Goal: Check status: Check status

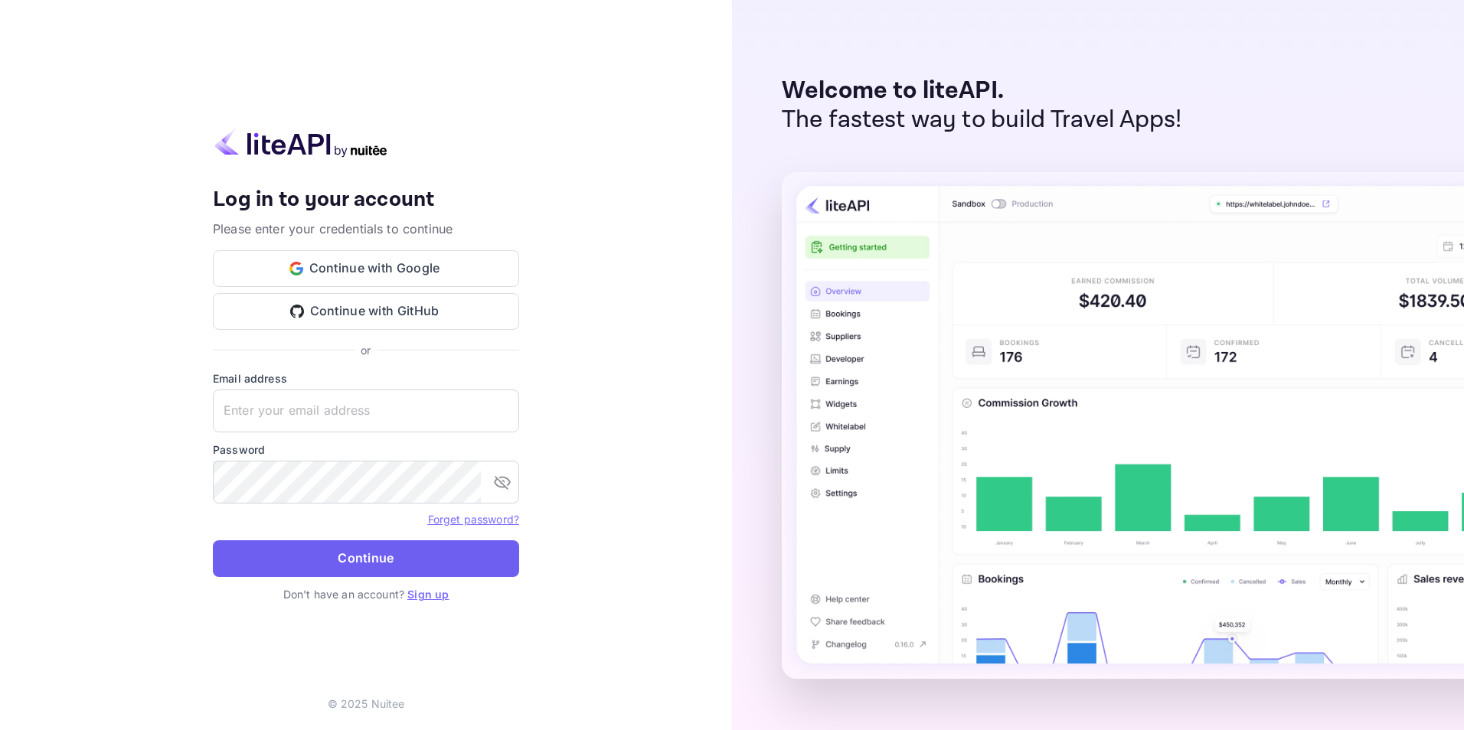
type input "[EMAIL_ADDRESS][DOMAIN_NAME]"
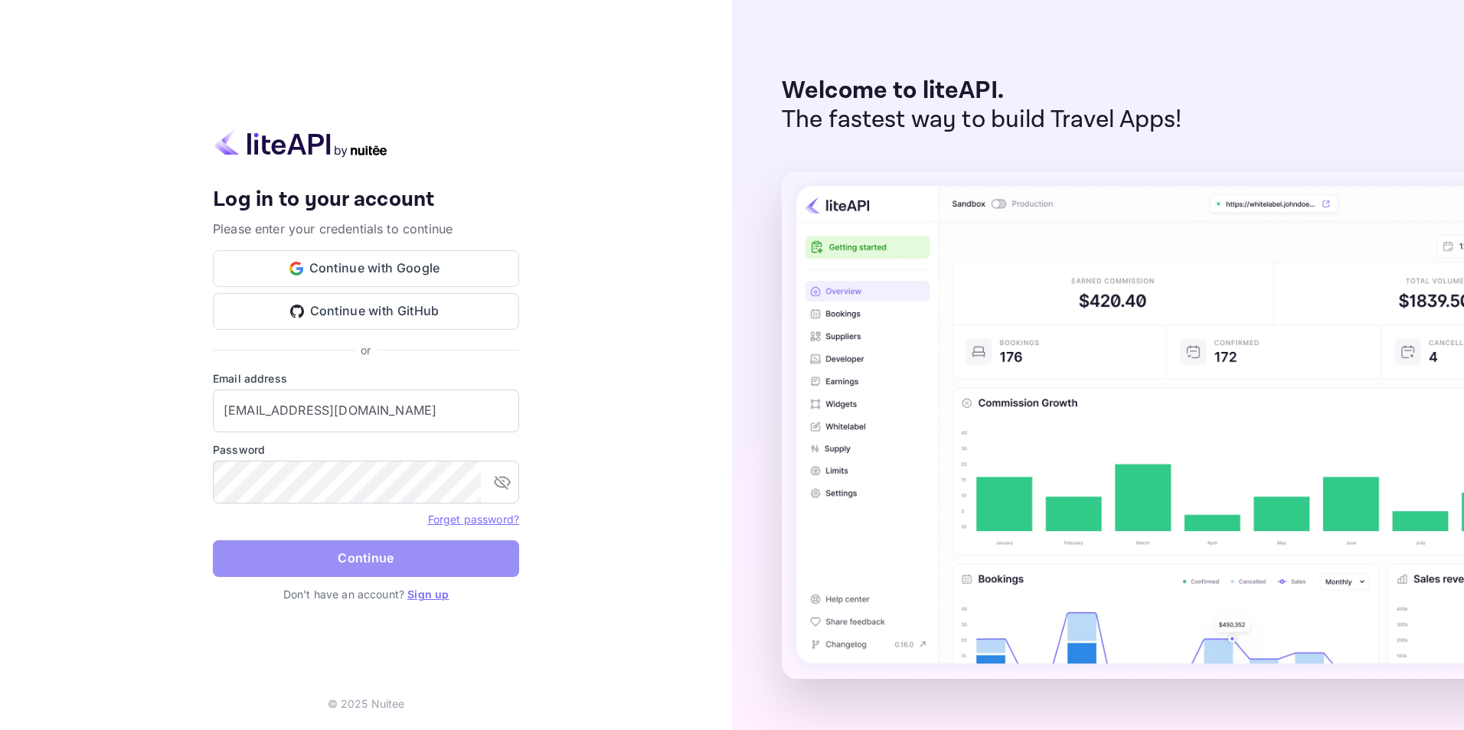
click at [358, 554] on button "Continue" at bounding box center [366, 558] width 306 height 37
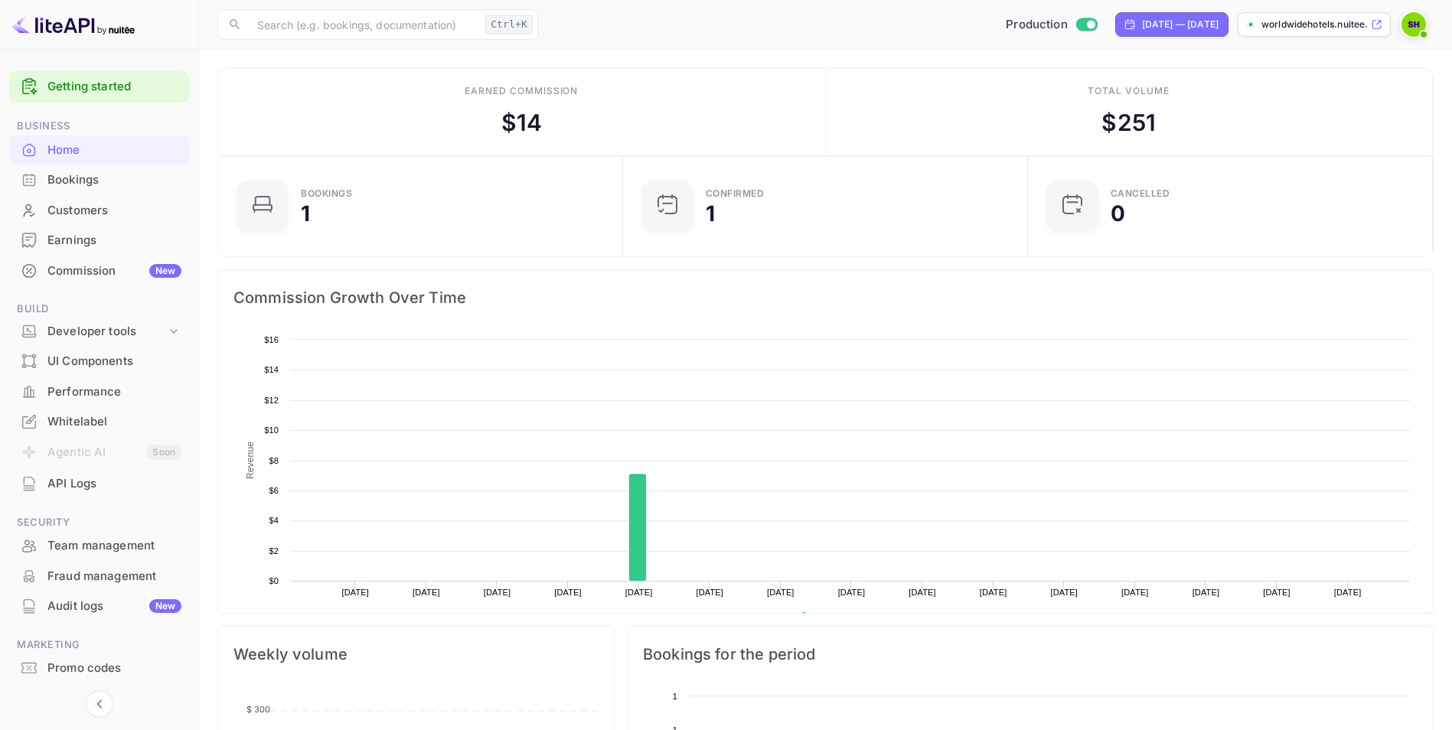
scroll to position [237, 384]
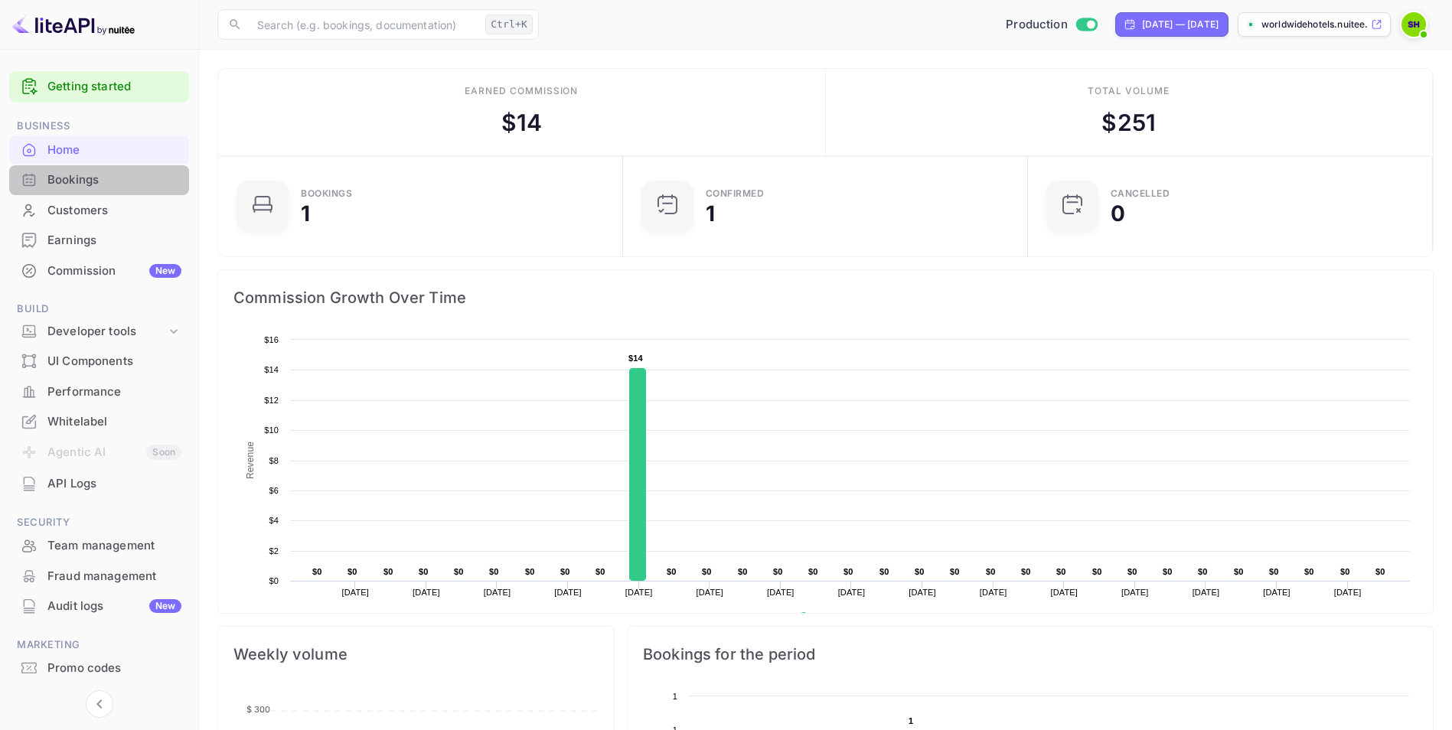
click at [67, 174] on div "Bookings" at bounding box center [114, 180] width 134 height 18
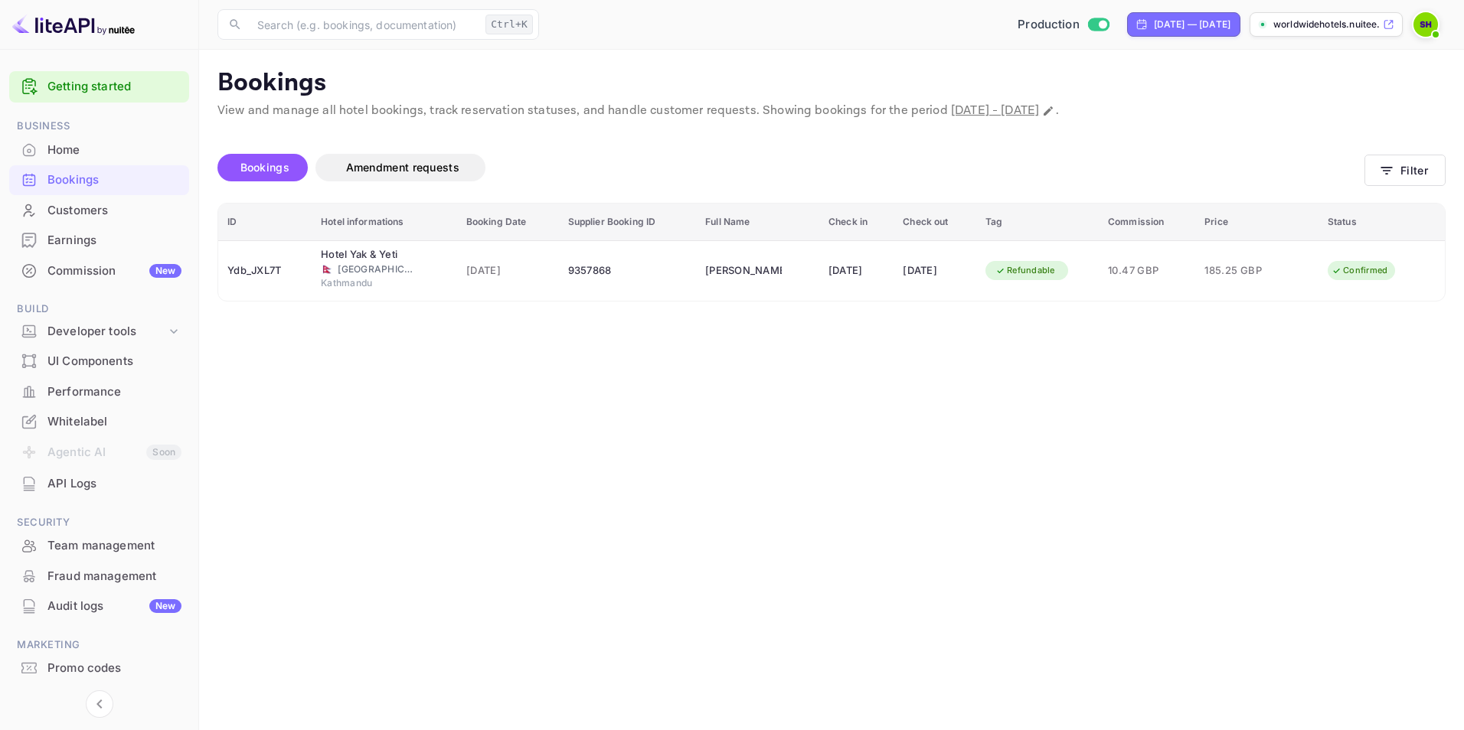
click at [76, 237] on div "Earnings" at bounding box center [114, 241] width 134 height 18
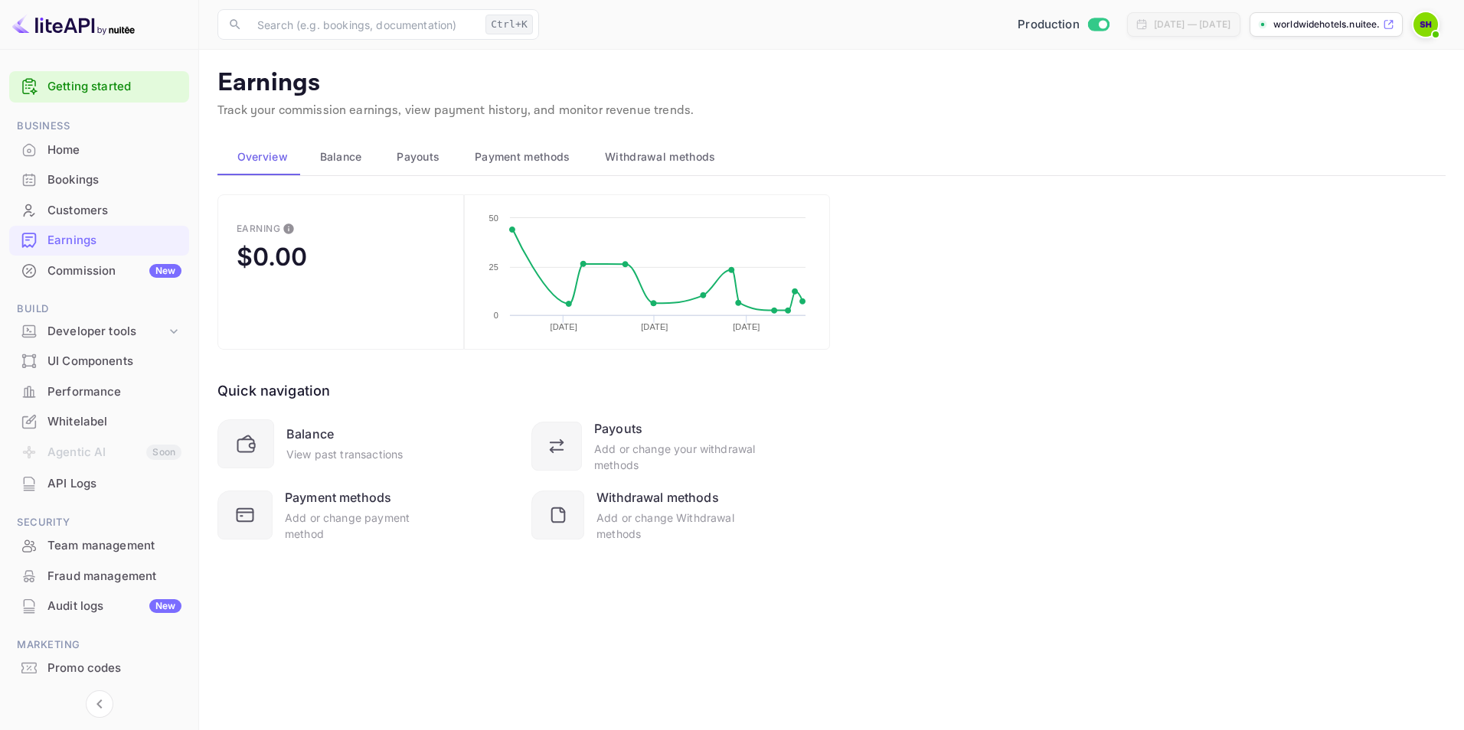
click at [76, 212] on div "Customers" at bounding box center [114, 211] width 134 height 18
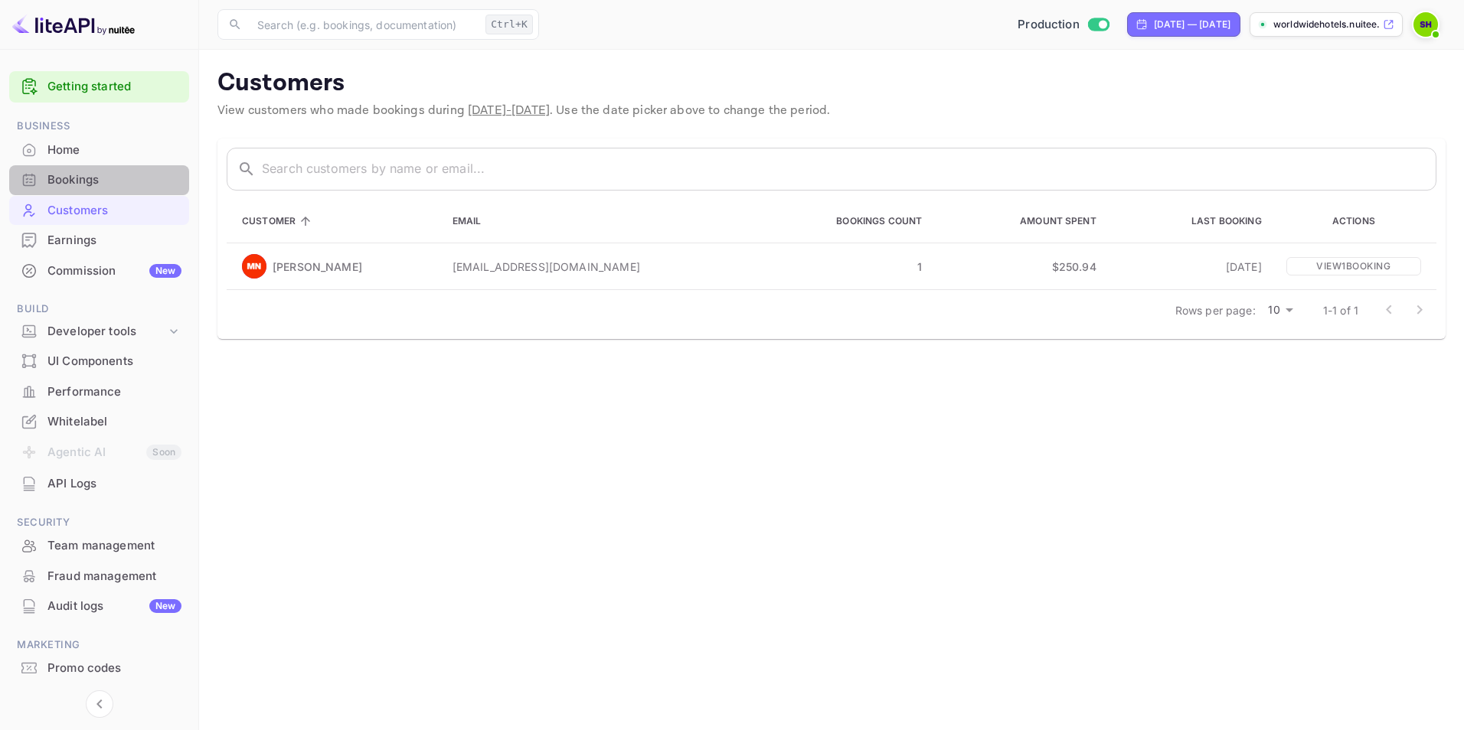
click at [80, 171] on div "Bookings" at bounding box center [114, 180] width 134 height 18
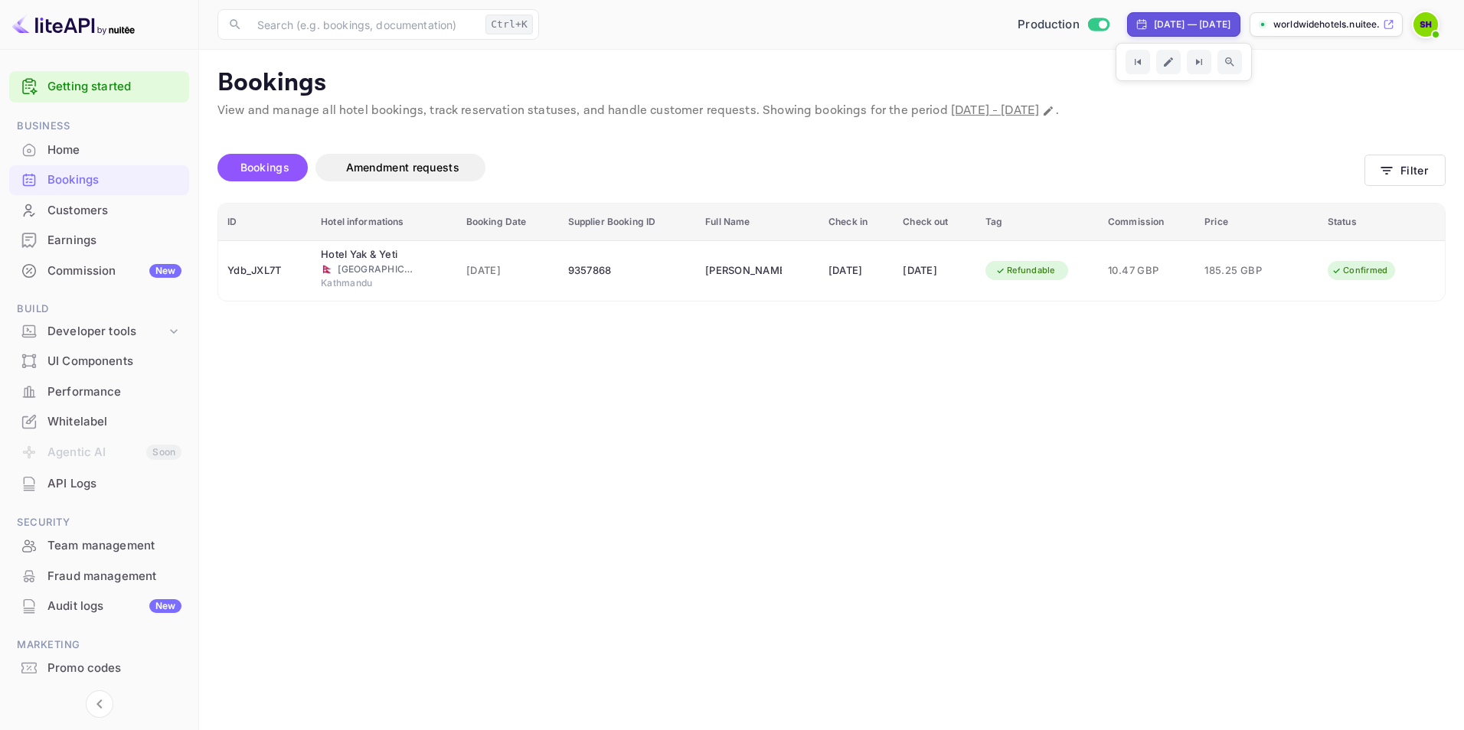
click at [1171, 23] on div "[DATE] — [DATE]" at bounding box center [1192, 25] width 77 height 14
select select "7"
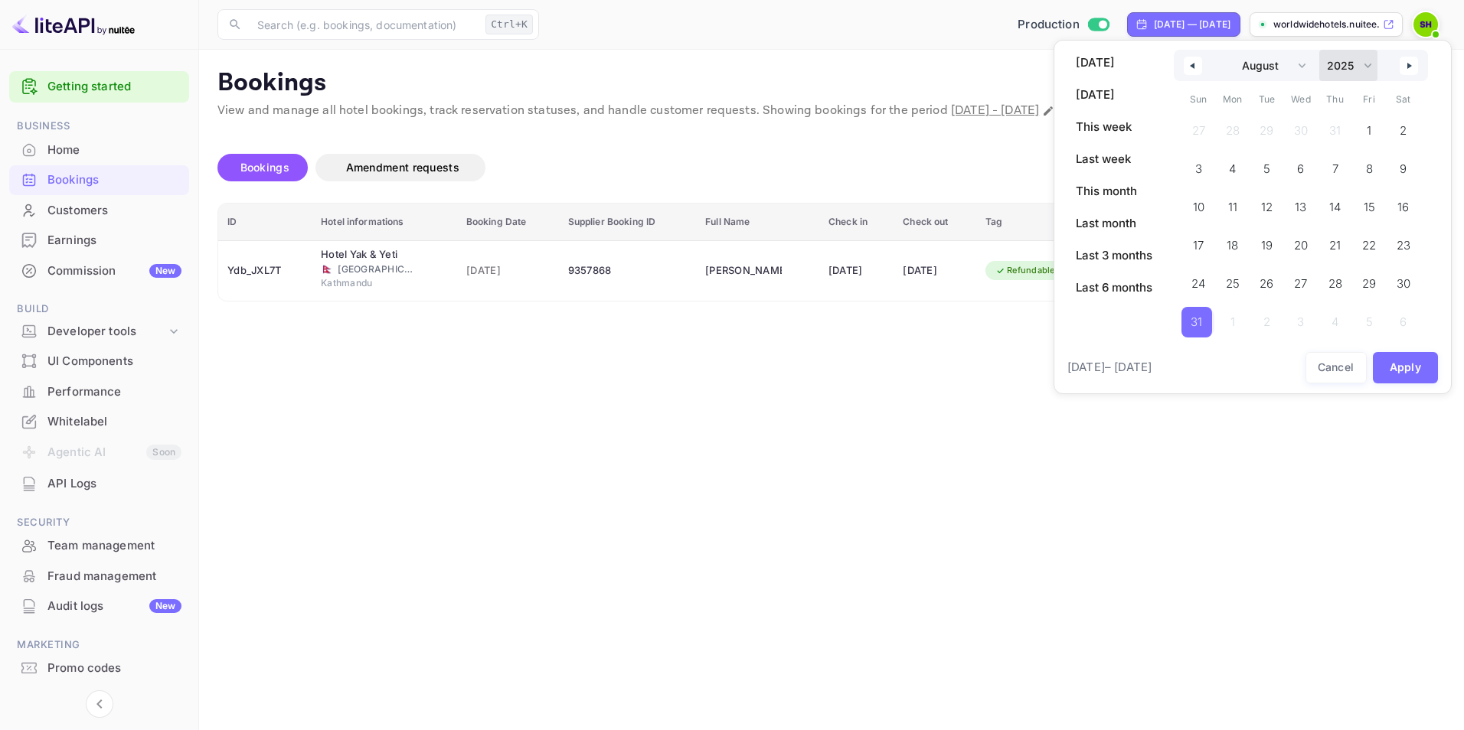
click at [1366, 65] on select "2030 2029 2028 2027 2026 2025 2024 2023 2022 2021 2020 2019 2018 2017 2016 2015…" at bounding box center [1348, 65] width 58 height 31
click at [1320, 50] on select "2030 2029 2028 2027 2026 2025 2024 2023 2022 2021 2020 2019 2018 2017 2016 2015…" at bounding box center [1348, 65] width 58 height 31
click at [1400, 330] on button "Apply" at bounding box center [1406, 329] width 66 height 31
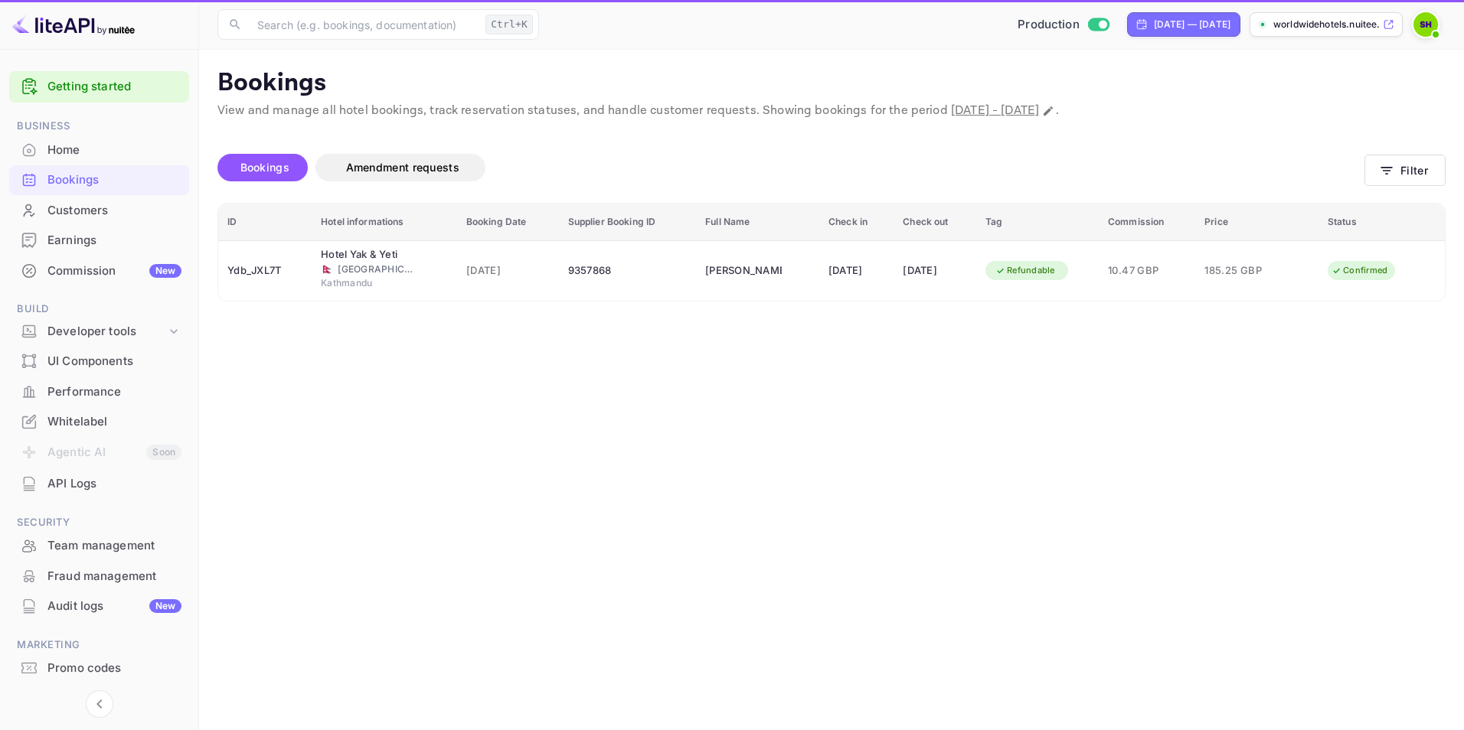
select select "2025"
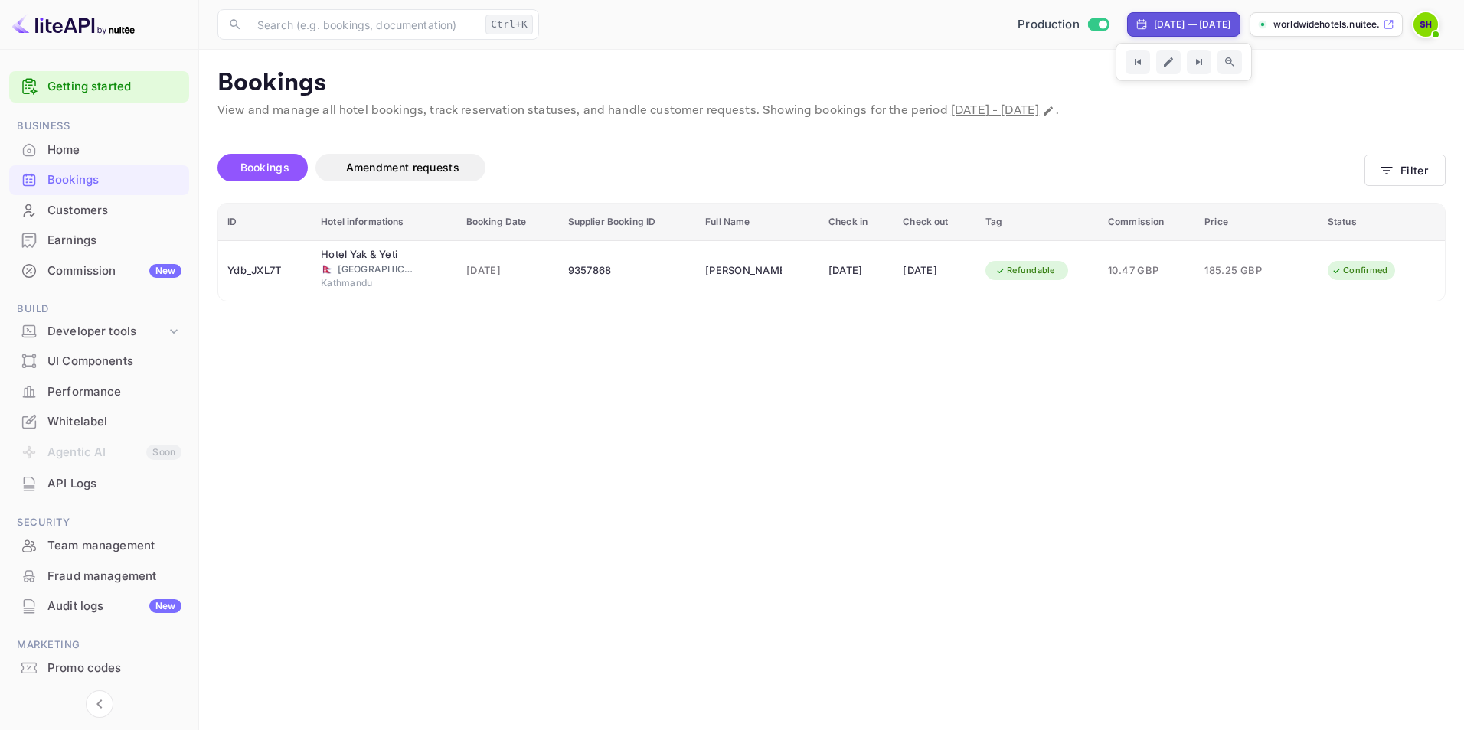
click at [1154, 20] on div "[DATE] — [DATE]" at bounding box center [1192, 25] width 77 height 14
select select "7"
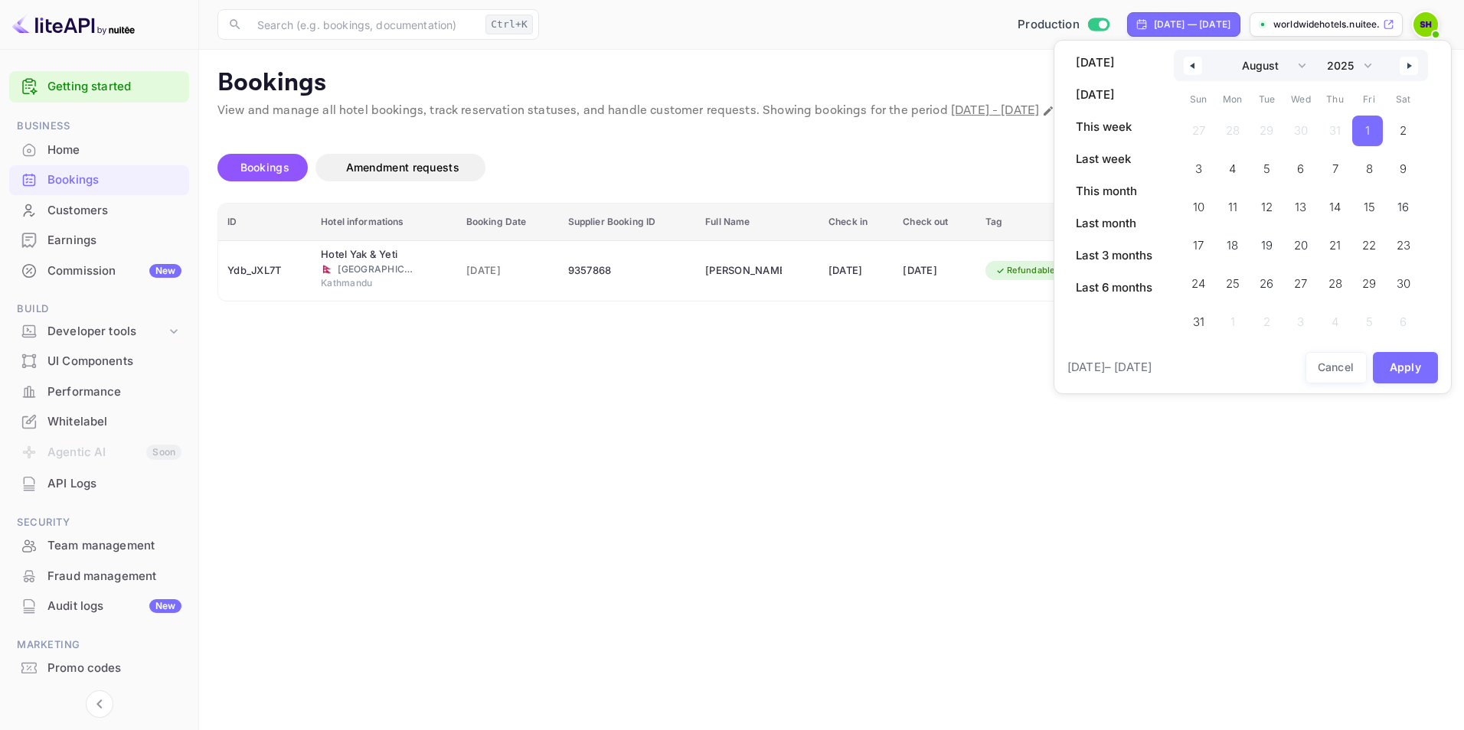
click at [1368, 132] on span "1" at bounding box center [1367, 131] width 5 height 28
click at [1368, 71] on select "2030 2029 2028 2027 2026 2025 2024 2023 2022 2021 2020 2019 2018 2017 2016 2015…" at bounding box center [1348, 65] width 58 height 31
select select "2024"
click at [1320, 50] on select "2030 2029 2028 2027 2026 2025 2024 2023 2022 2021 2020 2019 2018 2017 2016 2015…" at bounding box center [1348, 65] width 58 height 31
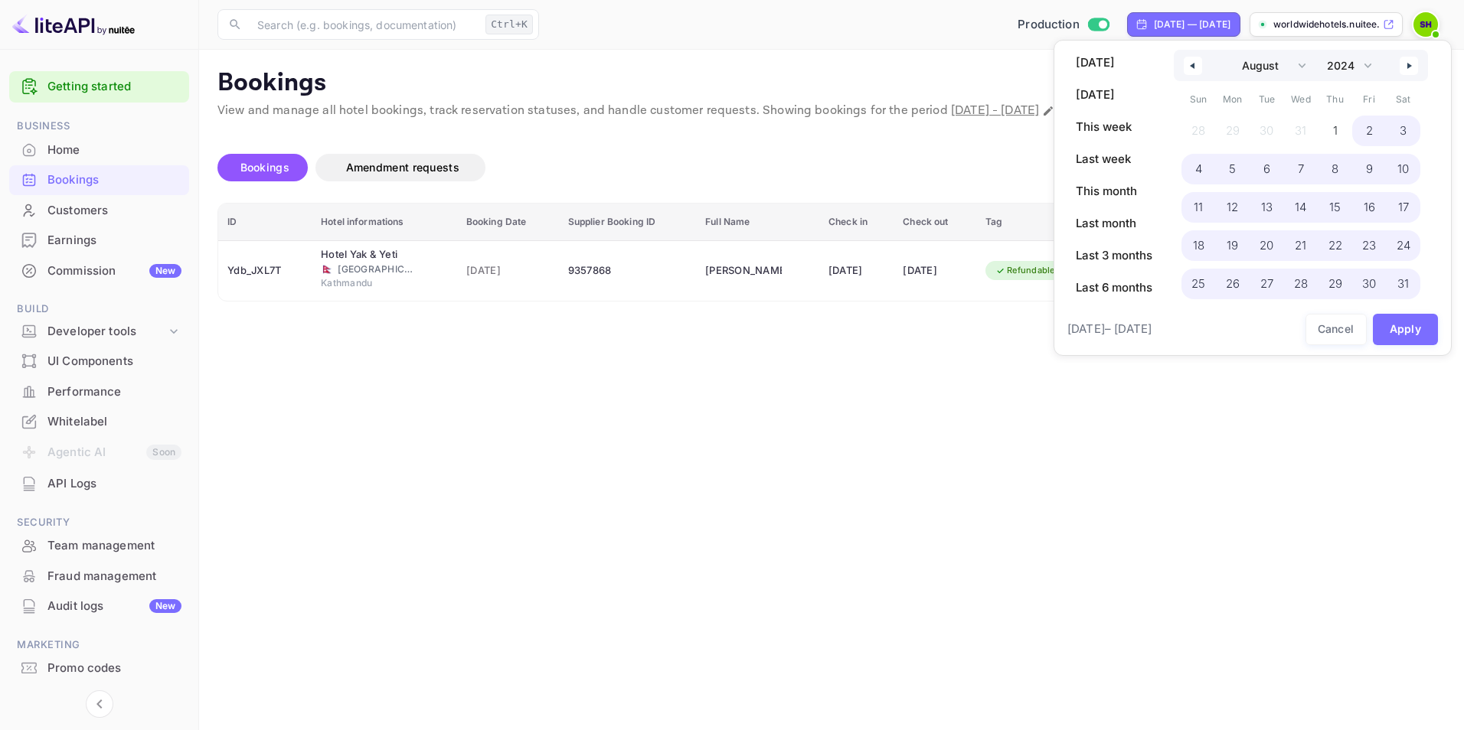
click at [1364, 133] on span "2" at bounding box center [1369, 131] width 34 height 31
click at [1418, 327] on button "Apply" at bounding box center [1406, 329] width 66 height 31
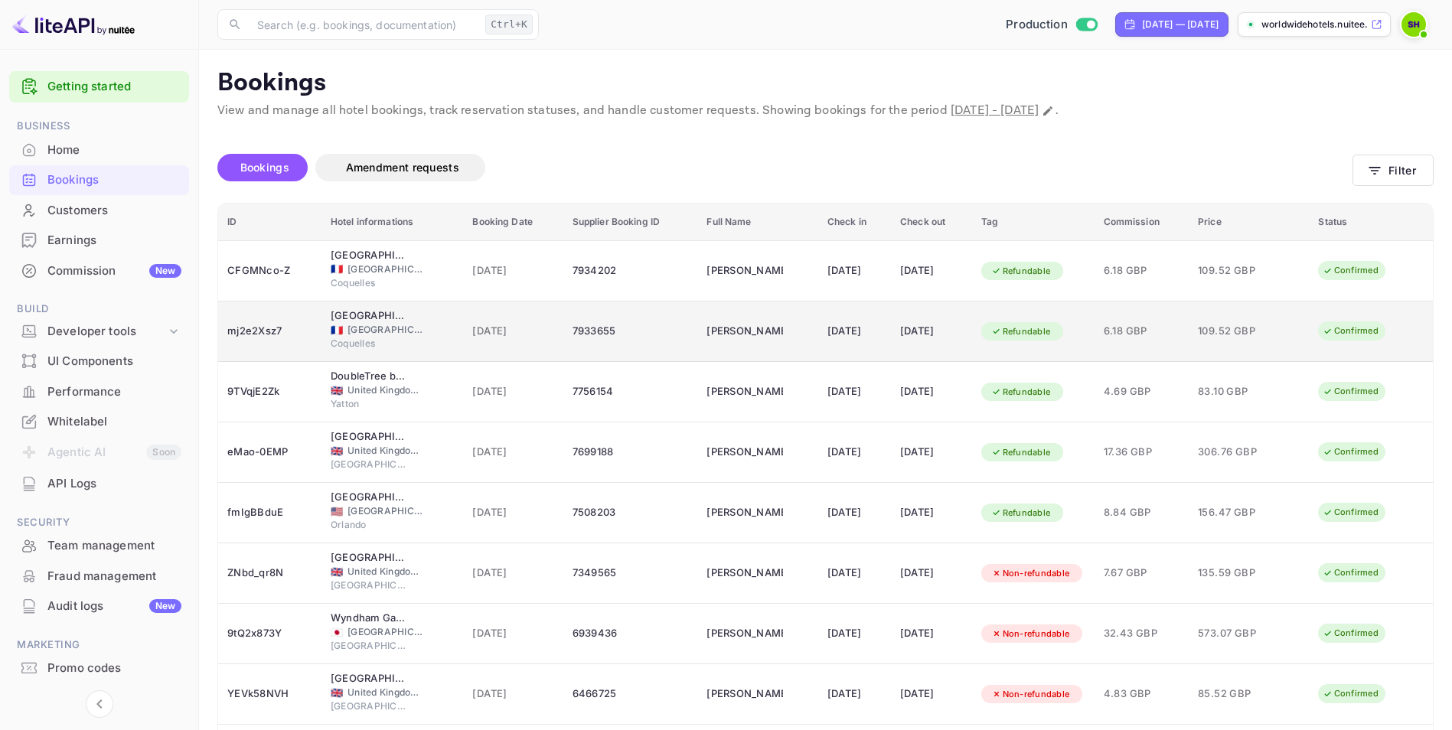
click at [348, 324] on span "[GEOGRAPHIC_DATA]" at bounding box center [386, 330] width 77 height 14
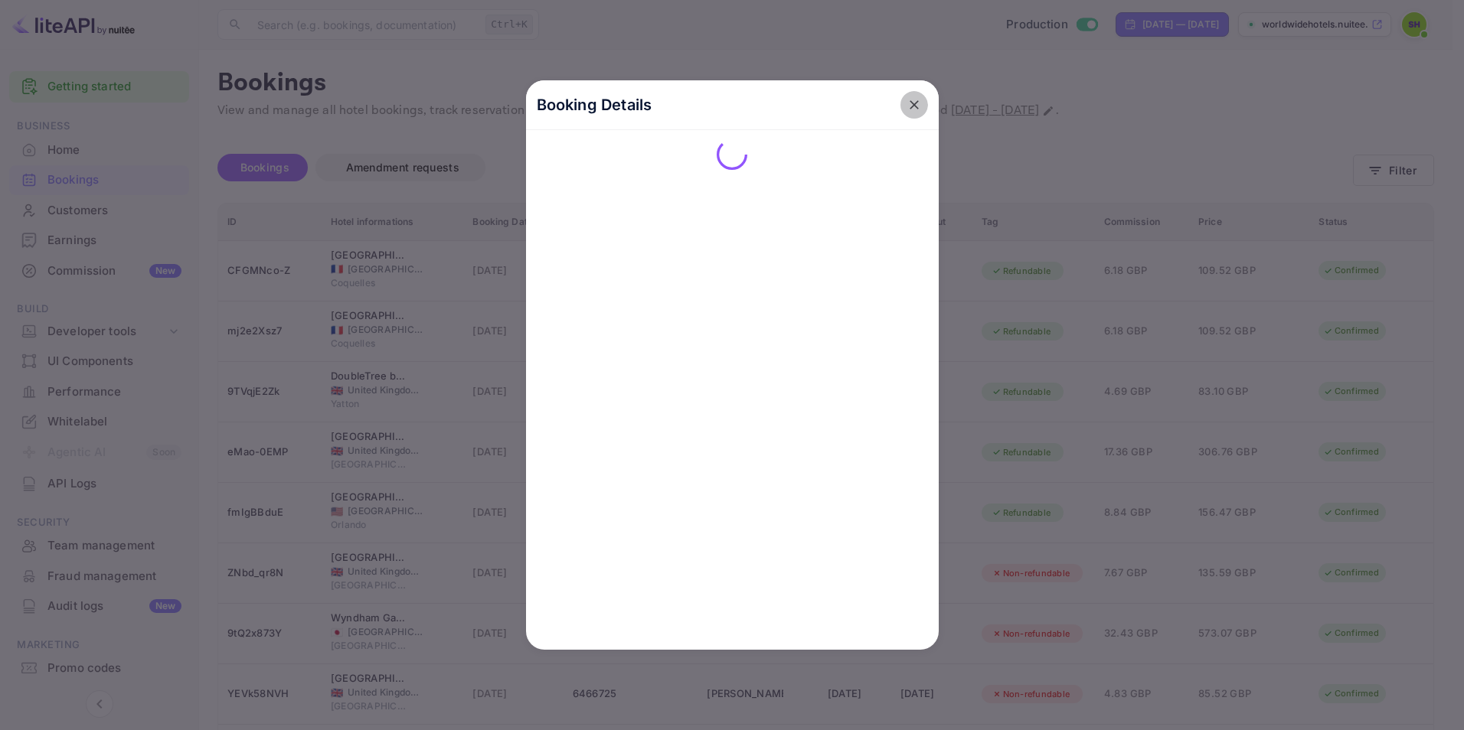
click at [915, 107] on icon "close" at bounding box center [913, 104] width 15 height 15
